Goal: Browse casually: Explore the website without a specific task or goal

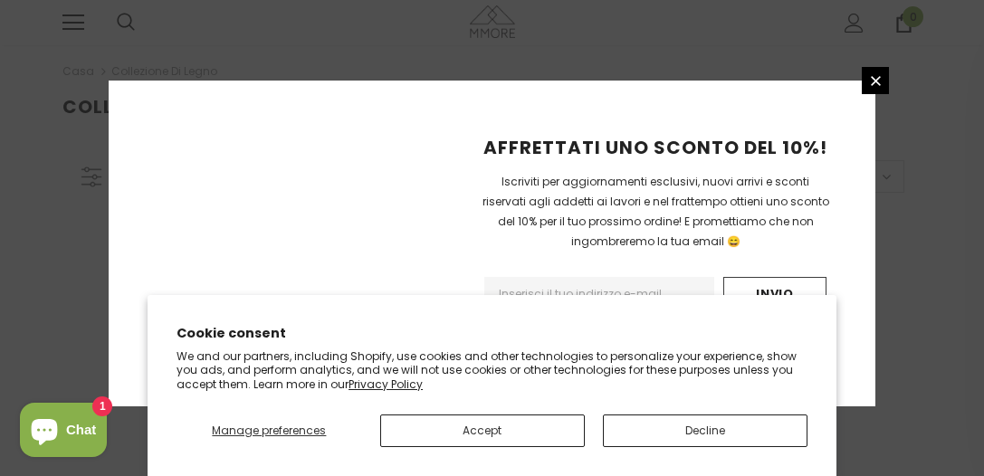
scroll to position [579, 0]
